Goal: Task Accomplishment & Management: Use online tool/utility

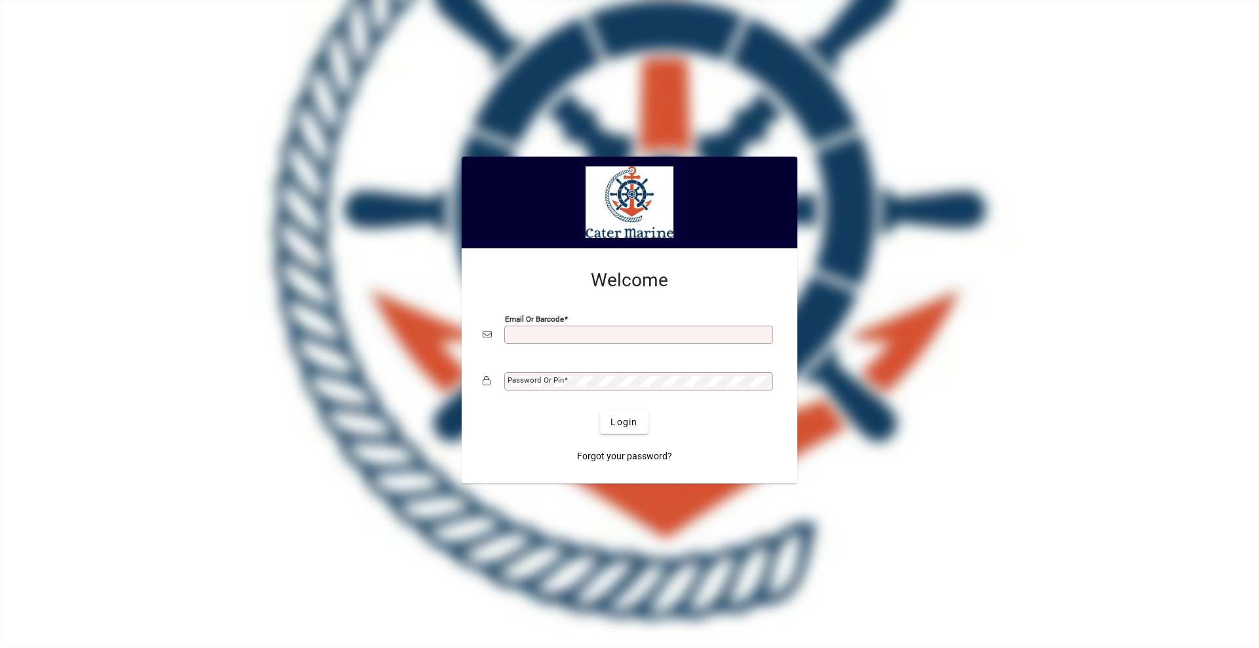
click at [552, 335] on input "Email or Barcode" at bounding box center [639, 335] width 265 height 10
type input "**********"
click at [600, 410] on button "Login" at bounding box center [624, 422] width 48 height 24
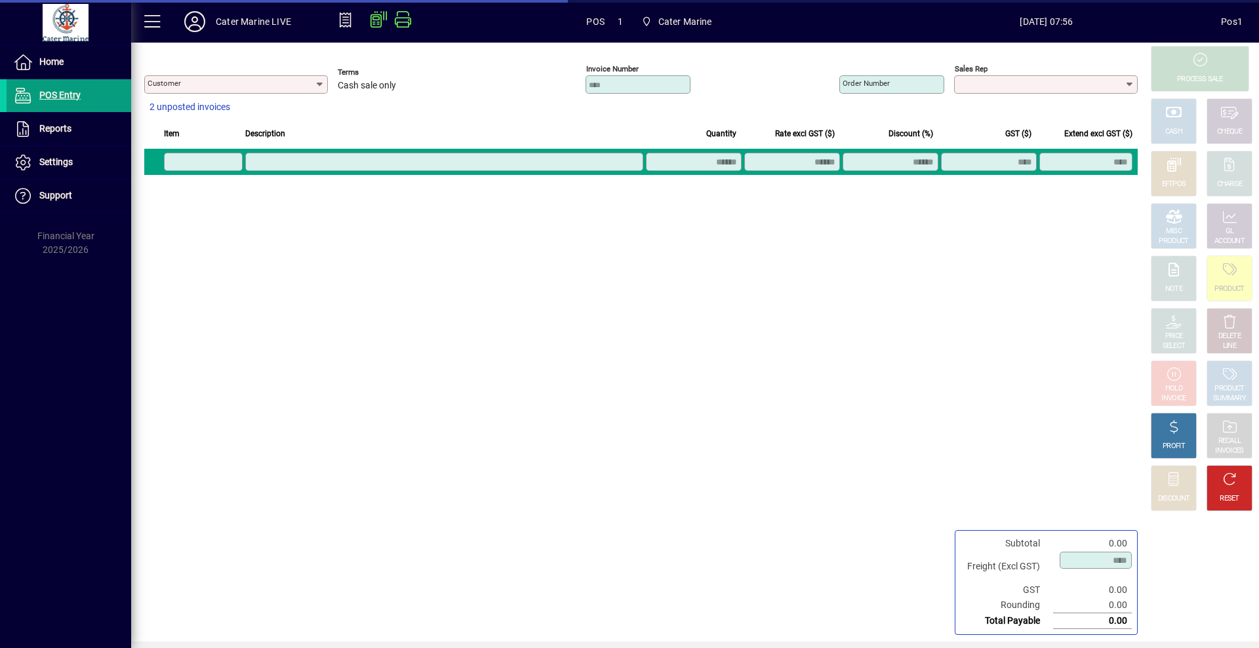
type input "**********"
